Goal: Task Accomplishment & Management: Manage account settings

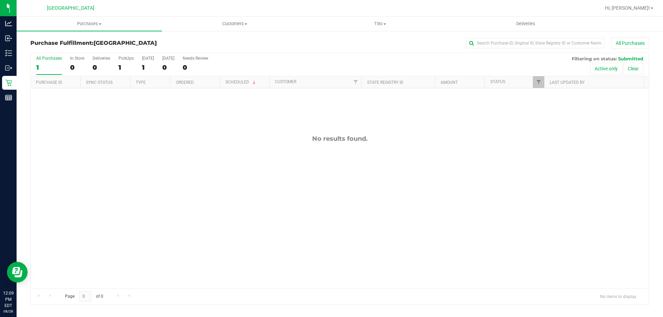
click at [128, 174] on div "No results found." at bounding box center [340, 211] width 618 height 247
click at [86, 183] on div "No results found." at bounding box center [340, 211] width 618 height 247
click at [417, 193] on div "No results found." at bounding box center [340, 211] width 618 height 247
click at [189, 192] on div "11862016 (317768242) N/A Pickup [DATE] 12:38 PM EDT 8/28/2025 $70.50 Submitted …" at bounding box center [340, 188] width 618 height 200
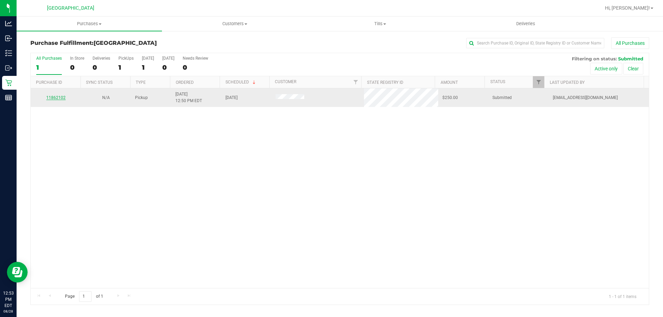
click at [55, 98] on link "11862102" at bounding box center [55, 97] width 19 height 5
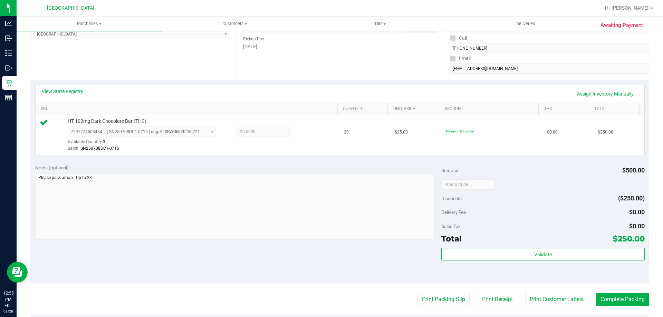
scroll to position [106, 0]
click at [535, 268] on div "Validate" at bounding box center [542, 263] width 203 height 31
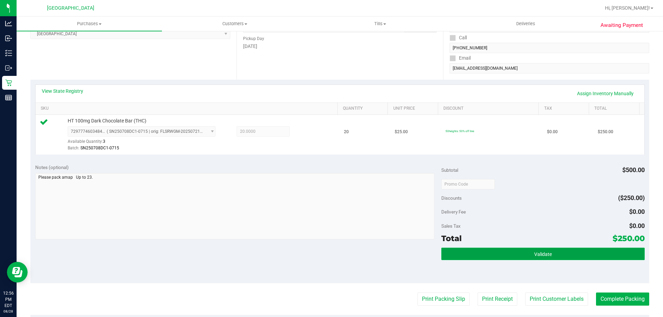
click at [524, 249] on button "Validate" at bounding box center [542, 254] width 203 height 12
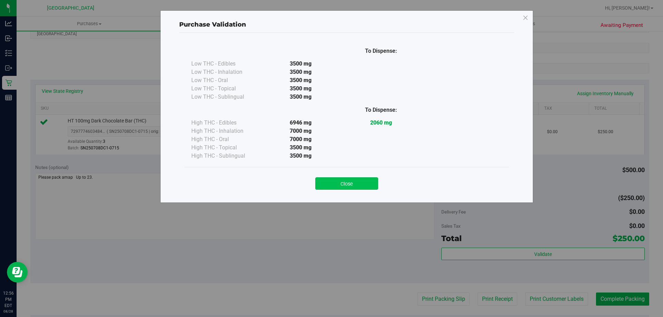
click at [362, 188] on button "Close" at bounding box center [346, 184] width 63 height 12
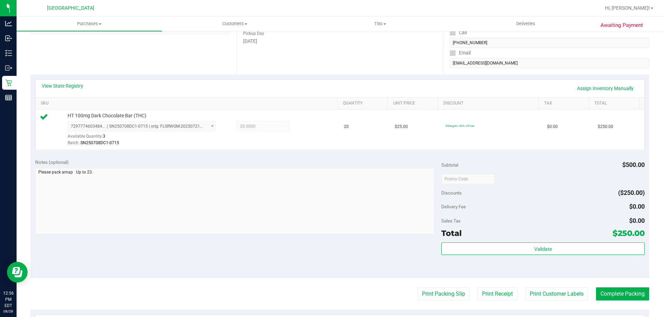
scroll to position [111, 0]
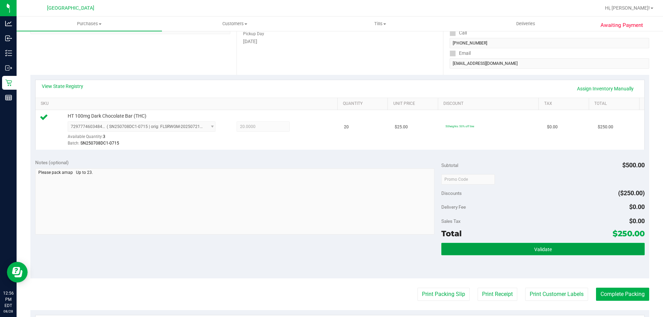
click at [477, 255] on button "Validate" at bounding box center [542, 249] width 203 height 12
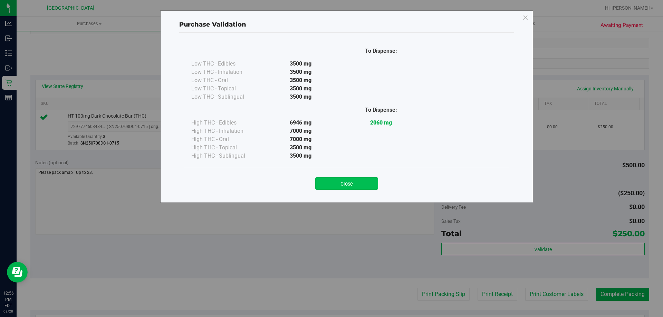
click at [349, 182] on button "Close" at bounding box center [346, 184] width 63 height 12
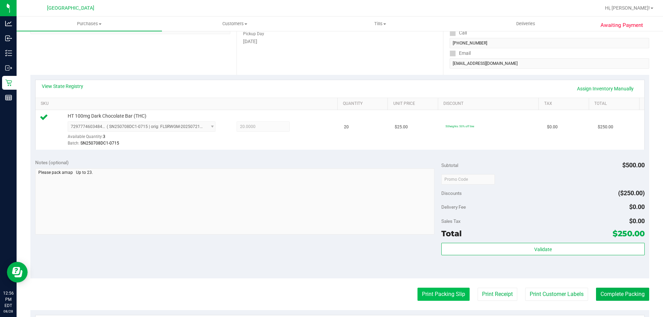
click at [436, 295] on button "Print Packing Slip" at bounding box center [444, 294] width 52 height 13
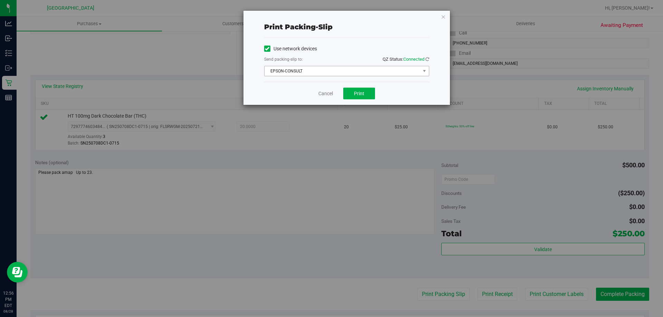
click at [337, 75] on span "EPSON-CONSULT" at bounding box center [343, 71] width 156 height 10
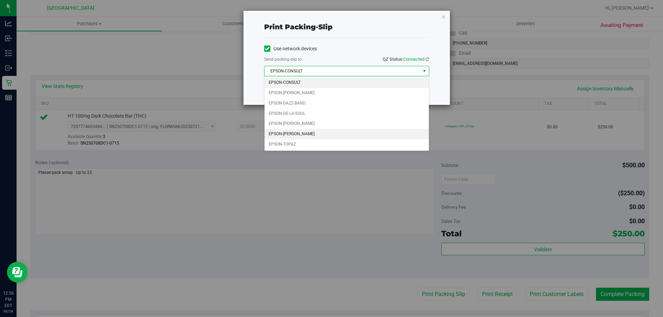
click at [310, 134] on li "EPSON-[PERSON_NAME]" at bounding box center [347, 134] width 164 height 10
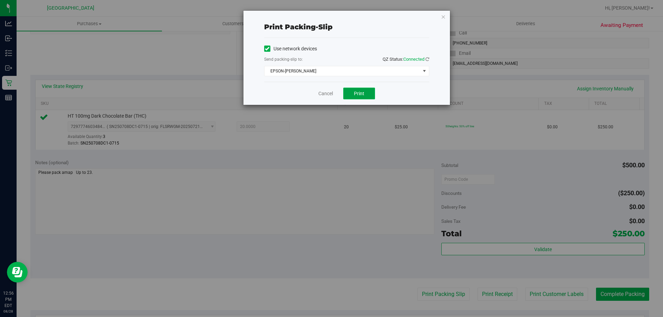
click at [355, 94] on span "Print" at bounding box center [359, 94] width 10 height 6
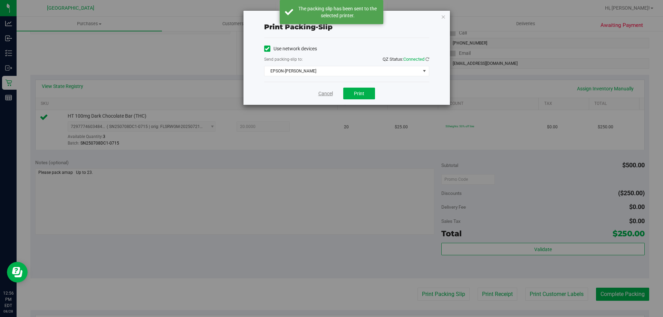
click at [322, 95] on link "Cancel" at bounding box center [325, 93] width 15 height 7
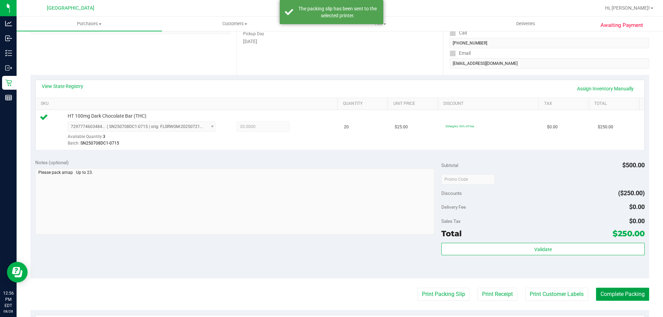
click at [618, 298] on button "Complete Packing" at bounding box center [622, 294] width 53 height 13
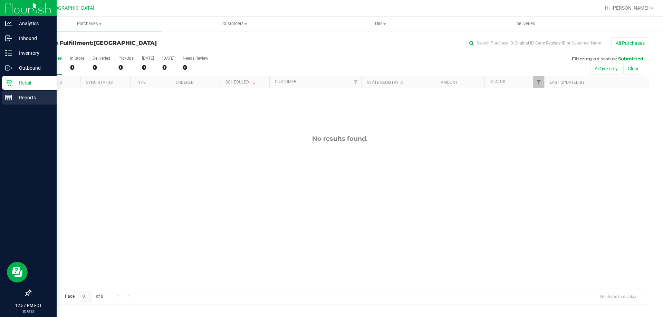
click at [9, 99] on line at bounding box center [9, 99] width 6 height 0
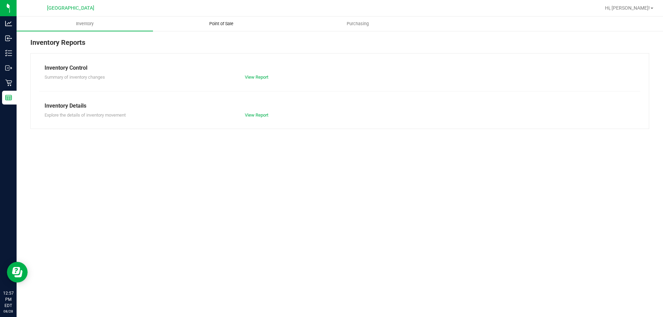
click at [220, 27] on span "Point of Sale" at bounding box center [221, 24] width 43 height 6
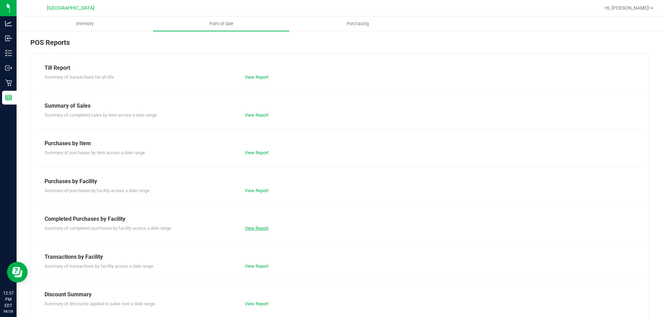
click at [248, 229] on link "View Report" at bounding box center [256, 228] width 23 height 5
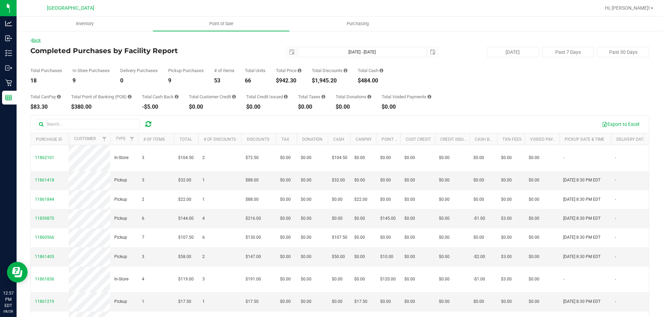
click at [36, 41] on link "Back" at bounding box center [35, 40] width 10 height 5
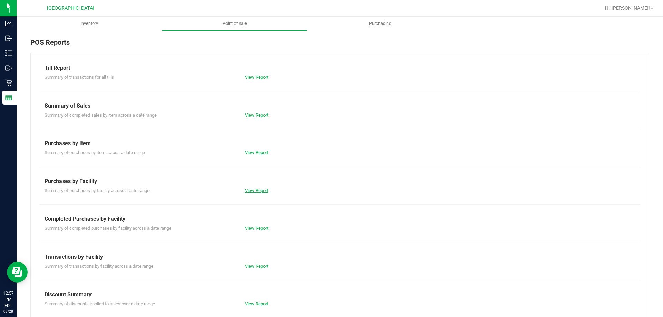
click at [252, 190] on link "View Report" at bounding box center [256, 190] width 23 height 5
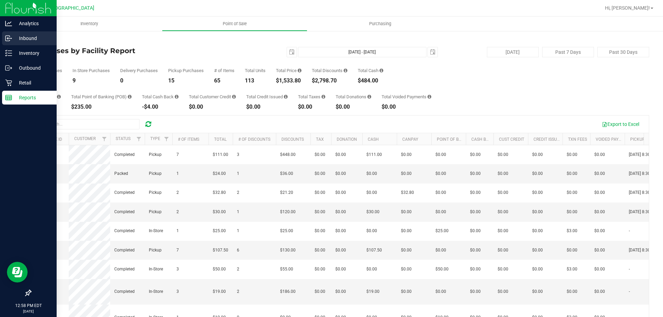
click at [18, 36] on p "Inbound" at bounding box center [32, 38] width 41 height 8
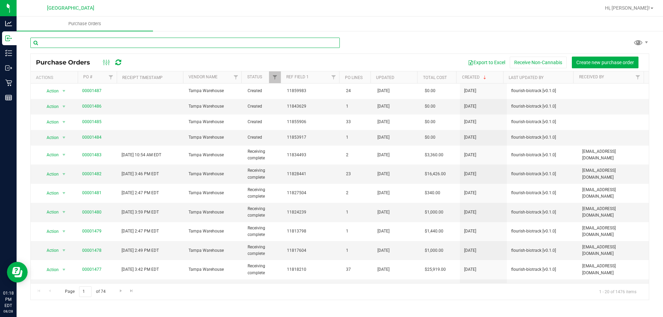
click at [180, 47] on input "text" at bounding box center [184, 43] width 309 height 10
